Goal: Information Seeking & Learning: Learn about a topic

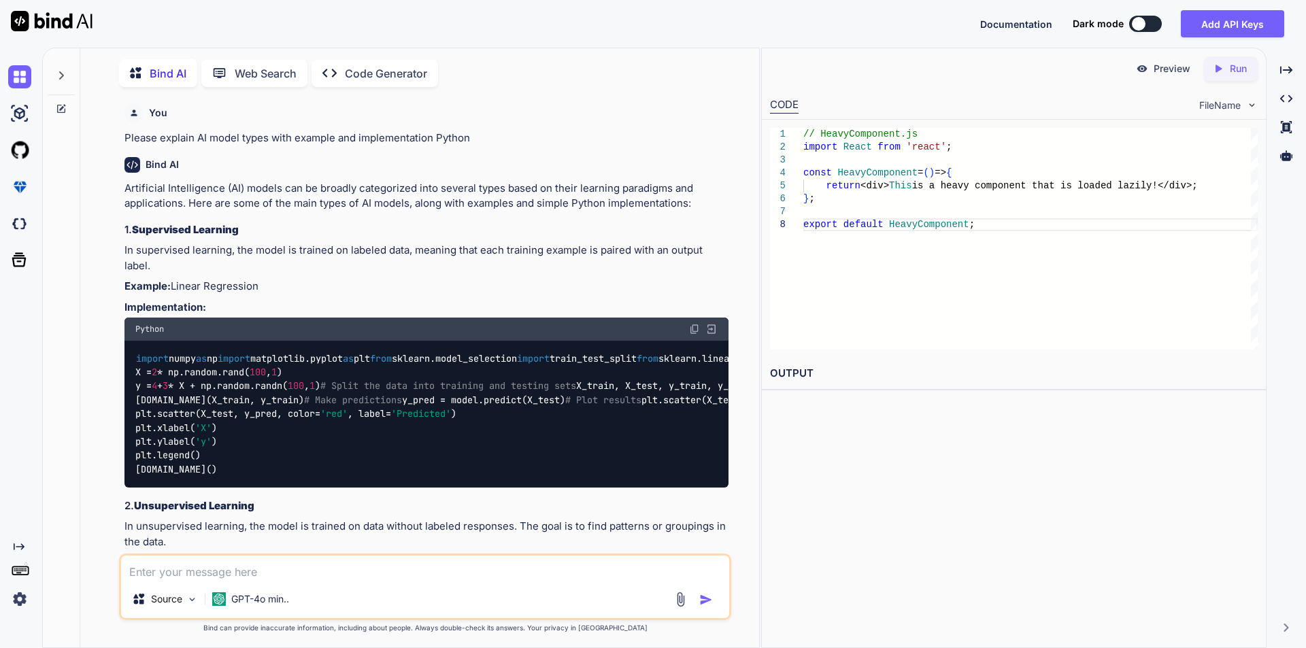
scroll to position [13352, 0]
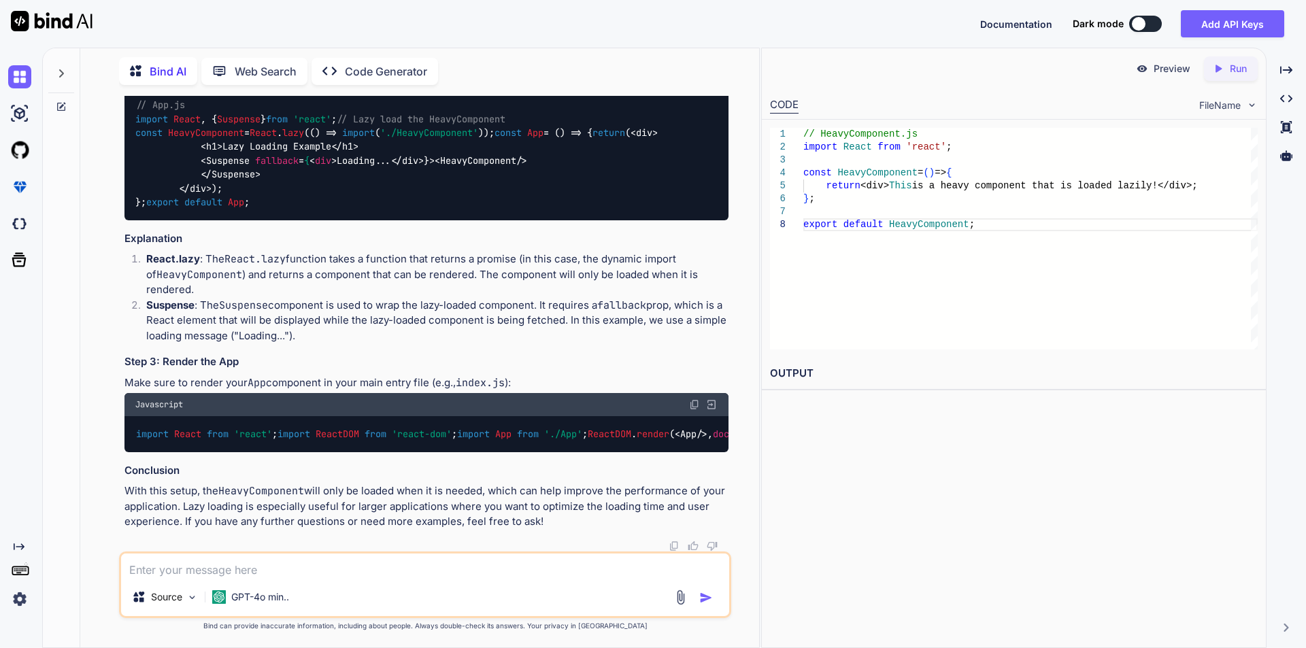
click at [273, 570] on textarea at bounding box center [425, 566] width 608 height 24
type textarea "how to make glass"
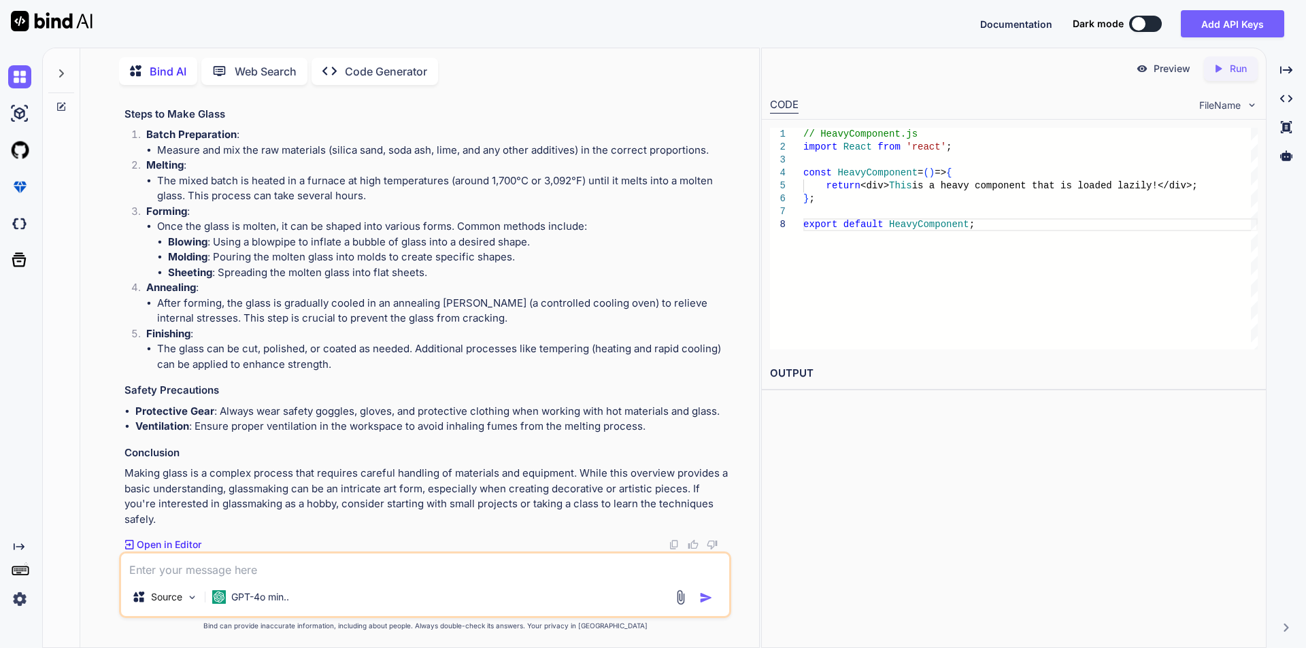
scroll to position [14721, 0]
click at [46, 22] on img at bounding box center [52, 21] width 82 height 20
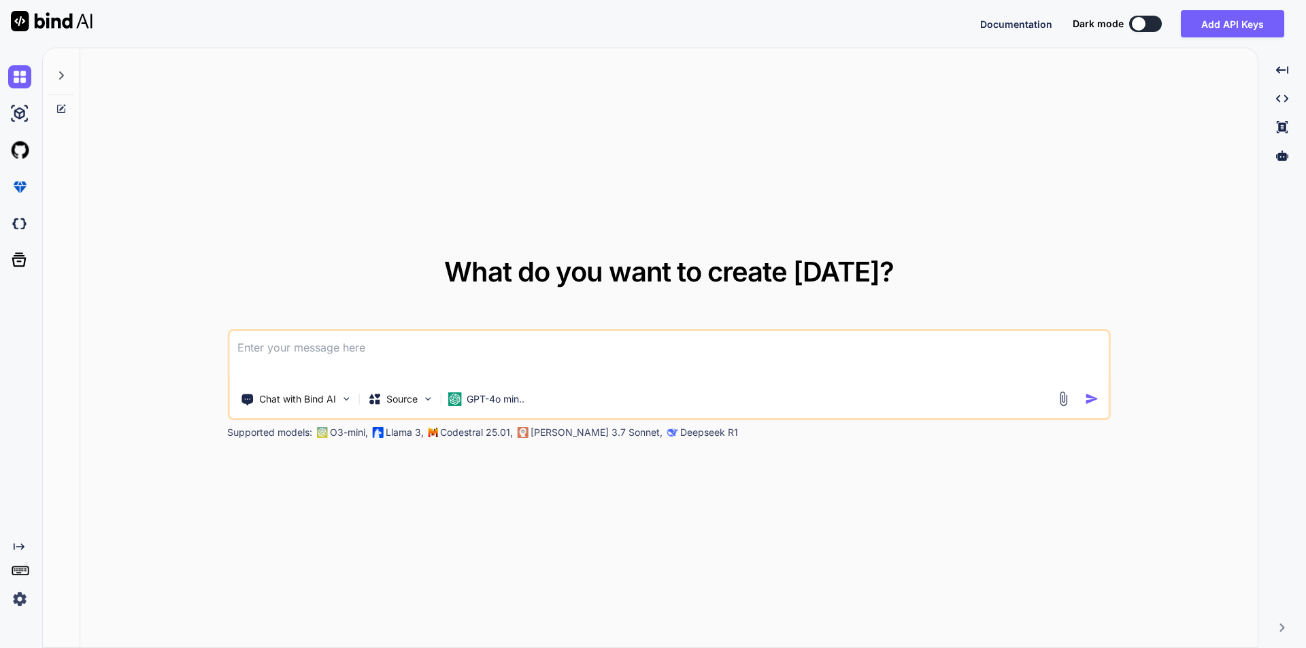
type textarea "x"
click at [289, 348] on textarea at bounding box center [669, 356] width 880 height 50
click at [250, 349] on textarea "Ho to use thunk in react with a simple example" at bounding box center [669, 356] width 880 height 50
type textarea "How to use thunk in React with a simple example"
click at [514, 352] on textarea "How to use thunk in React with a simple example" at bounding box center [669, 356] width 880 height 50
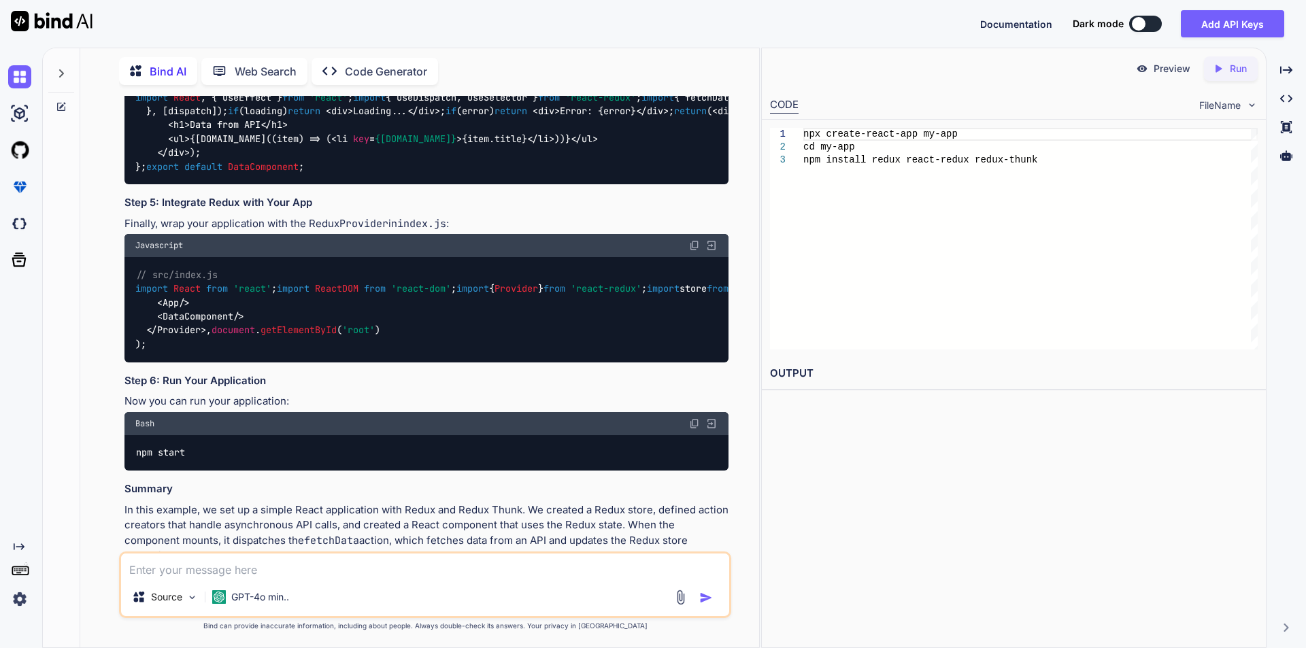
scroll to position [1021, 0]
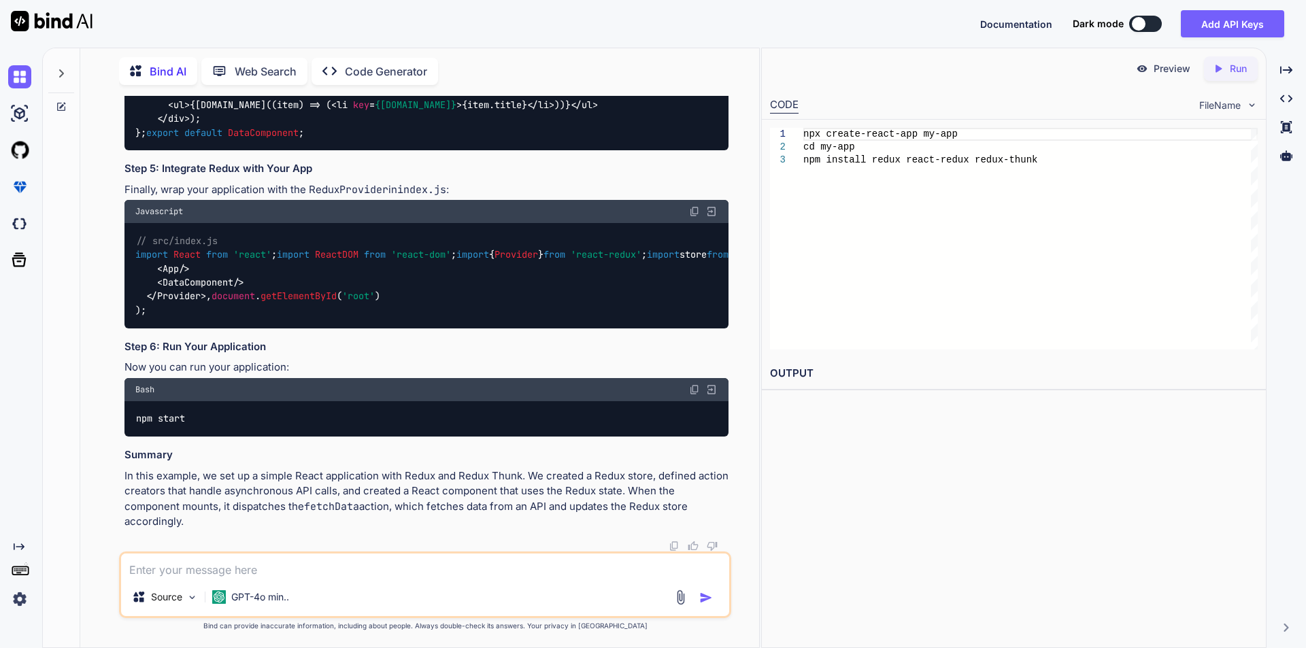
click at [208, 139] on code "// src/DataComponent.js import React , { useEffect } from 'react' ; import { us…" at bounding box center [921, 90] width 1573 height 97
click at [299, 564] on textarea at bounding box center [425, 566] width 608 height 24
click at [220, 570] on textarea "please explain ifferenct between" at bounding box center [425, 566] width 608 height 24
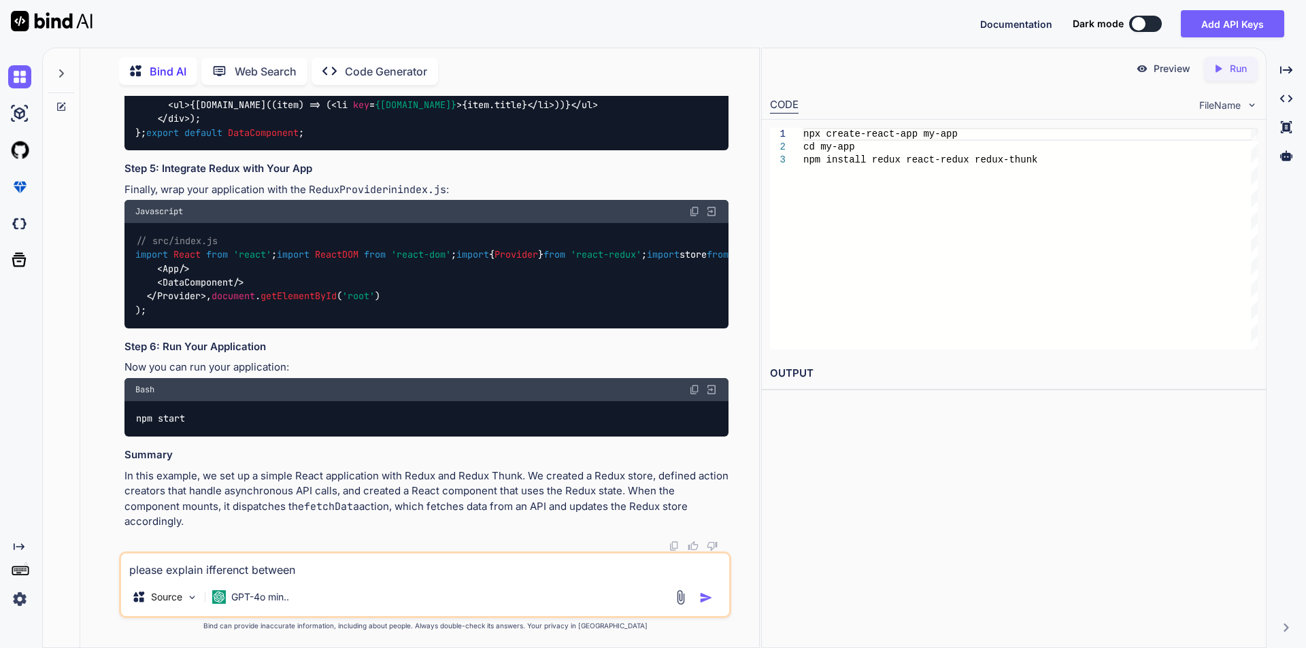
click at [206, 569] on textarea "please explain ifferenct between" at bounding box center [425, 566] width 608 height 24
click at [254, 572] on textarea "please explain differenct between" at bounding box center [425, 566] width 608 height 24
click at [346, 576] on textarea "please explain difference between" at bounding box center [425, 566] width 608 height 24
click at [334, 570] on textarea "please explain the difference between" at bounding box center [425, 566] width 608 height 24
click at [337, 576] on textarea "Please explain the difference between" at bounding box center [425, 566] width 608 height 24
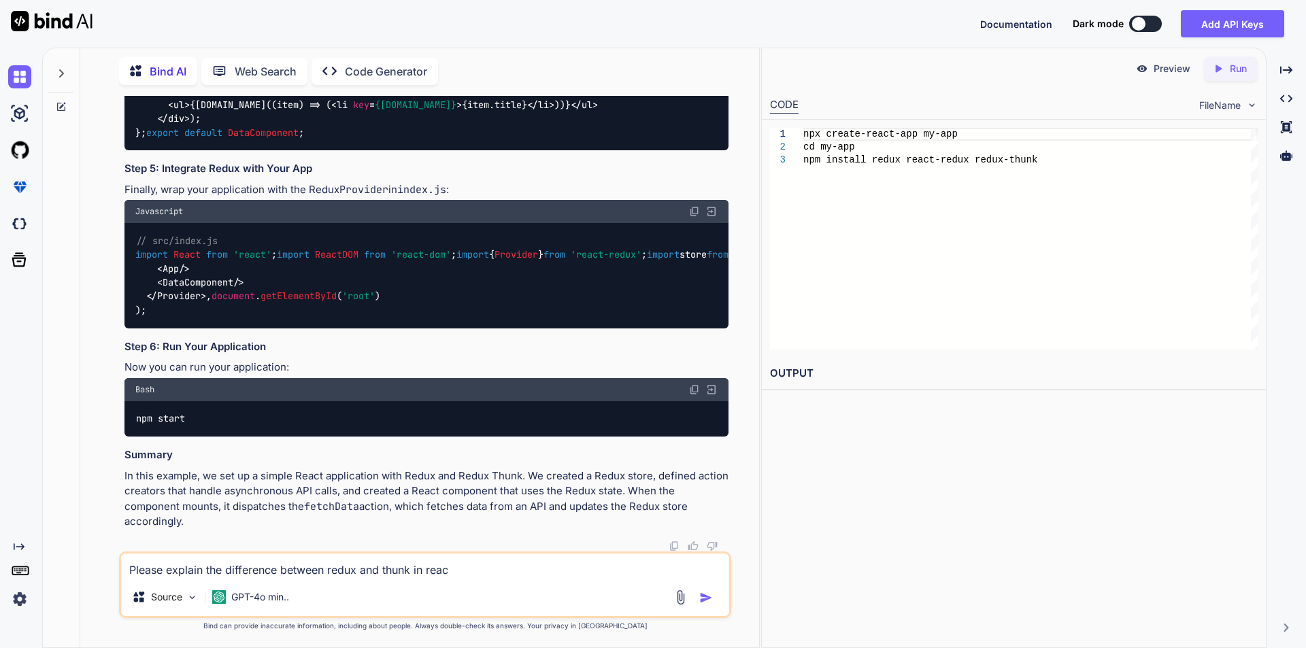
type textarea "Please explain the difference between redux and thunk in react"
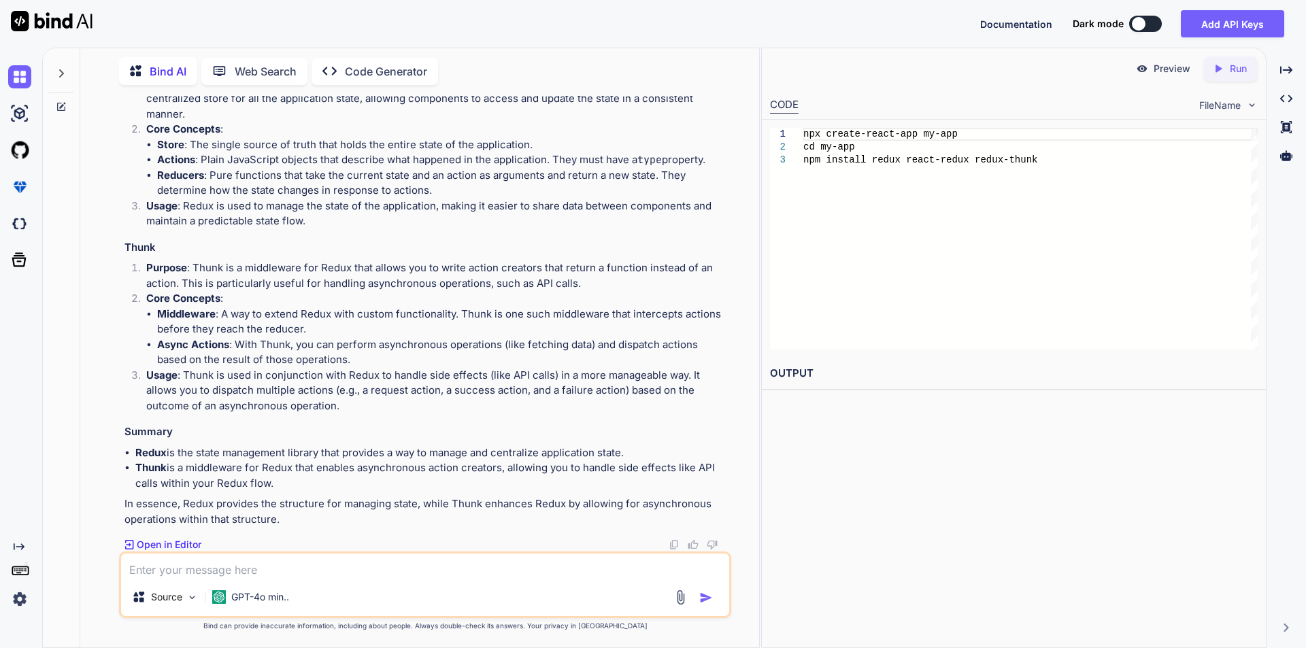
scroll to position [2087, 0]
drag, startPoint x: 313, startPoint y: 244, endPoint x: 442, endPoint y: 244, distance: 128.6
copy p "redux and thunk in react"
click at [254, 563] on textarea at bounding box center [425, 566] width 608 height 24
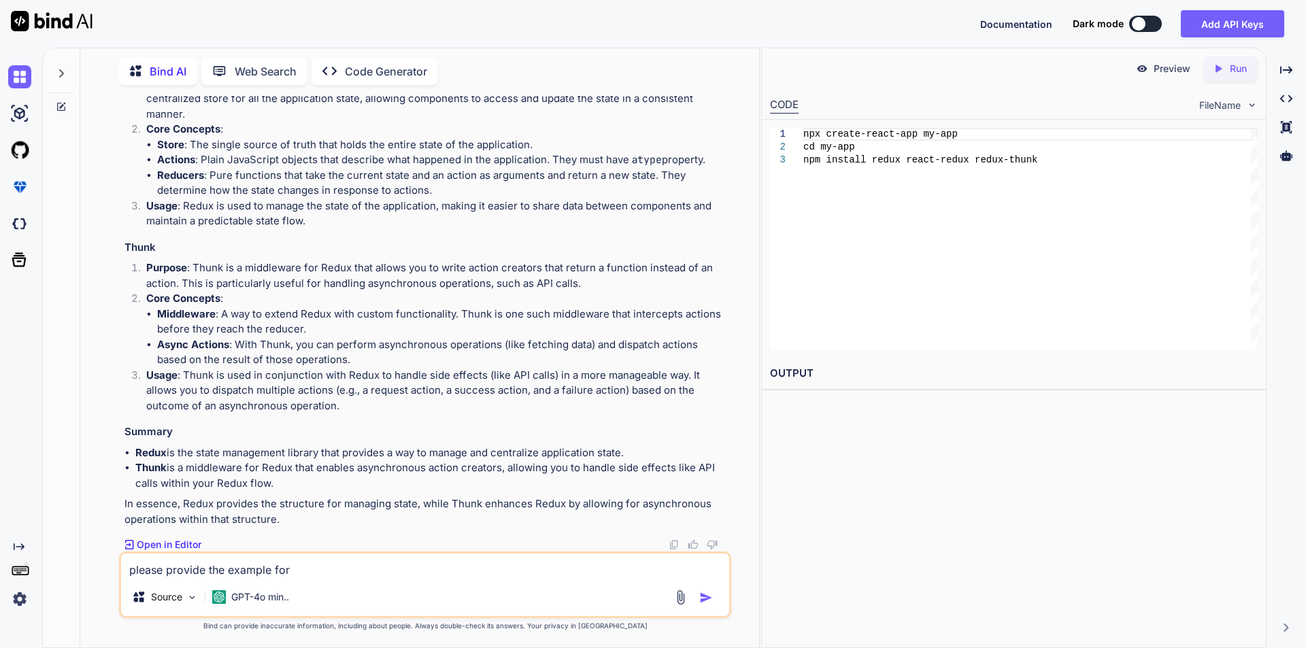
paste textarea "redux and thunk in react"
drag, startPoint x: 352, startPoint y: 572, endPoint x: 344, endPoint y: 578, distance: 9.7
click at [344, 578] on div "Please provide an example for Redux and thunk in React Source GPT-4o min.." at bounding box center [425, 585] width 612 height 67
click at [347, 572] on textarea "Please provide an example for Redux and thunk in React" at bounding box center [425, 566] width 608 height 24
type textarea "Please provide an example for Redux and Thunk in React"
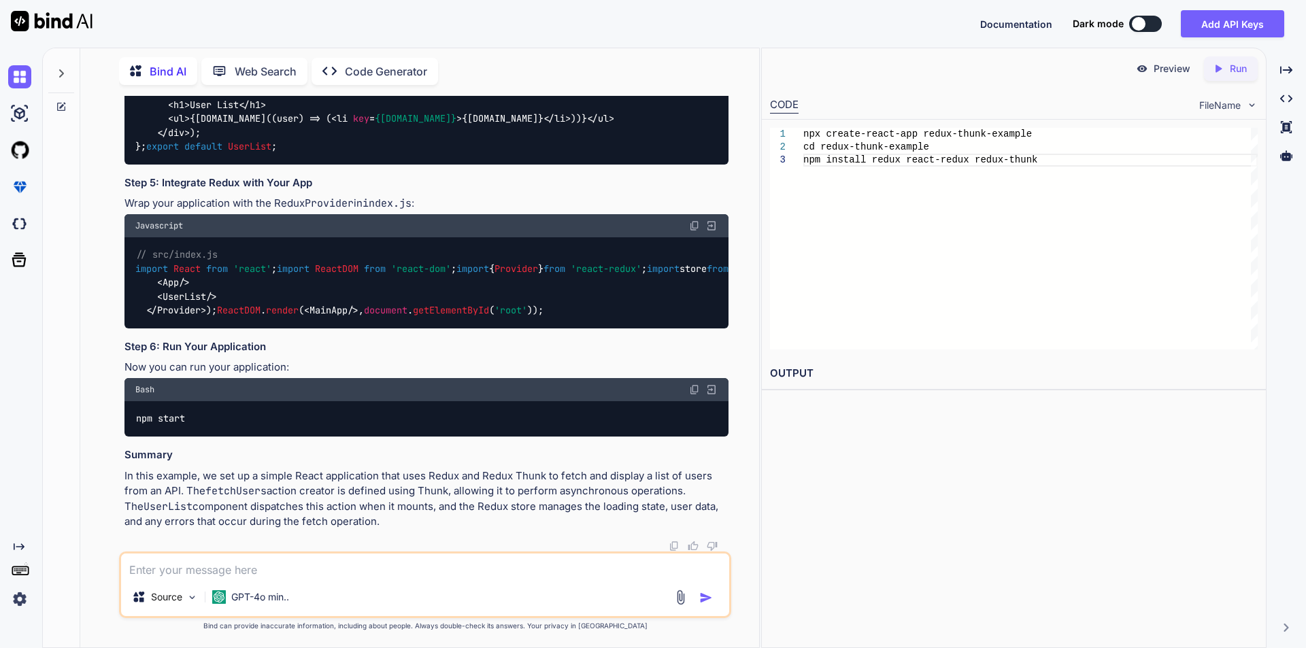
scroll to position [2882, 0]
drag, startPoint x: 135, startPoint y: 260, endPoint x: 375, endPoint y: 257, distance: 239.5
copy code "npm install redux react-redux redux-thunk"
